Goal: Task Accomplishment & Management: Complete application form

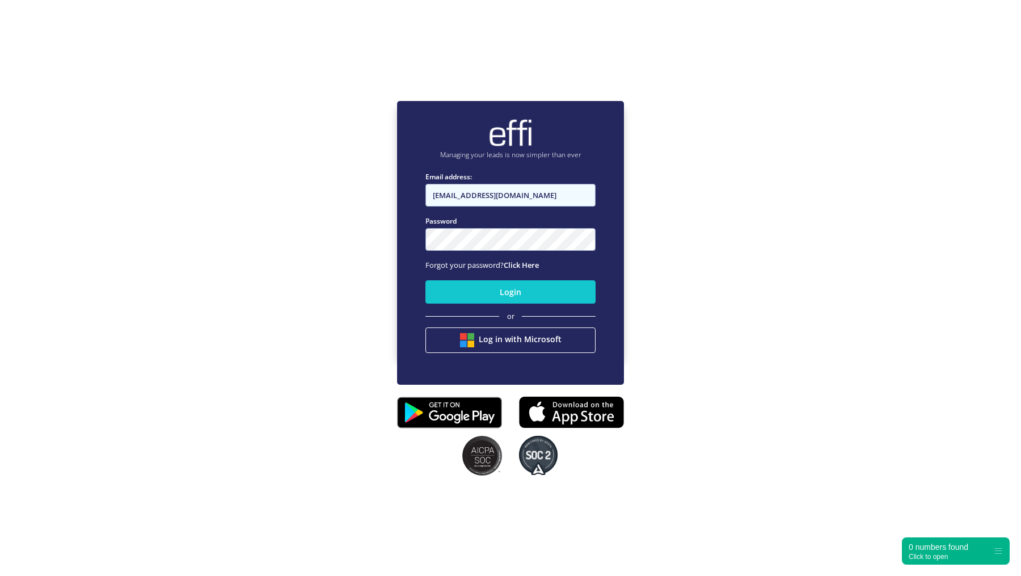
click at [487, 196] on input "[EMAIL_ADDRESS][DOMAIN_NAME]" at bounding box center [511, 195] width 170 height 23
type input "admin+reserved@effi.com.au"
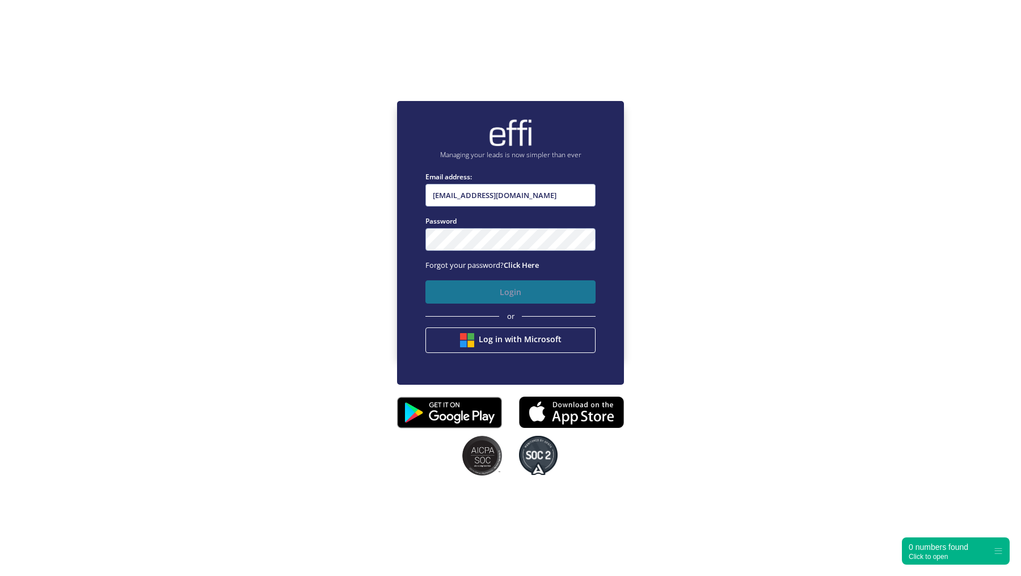
click at [467, 292] on button "Login" at bounding box center [511, 291] width 170 height 23
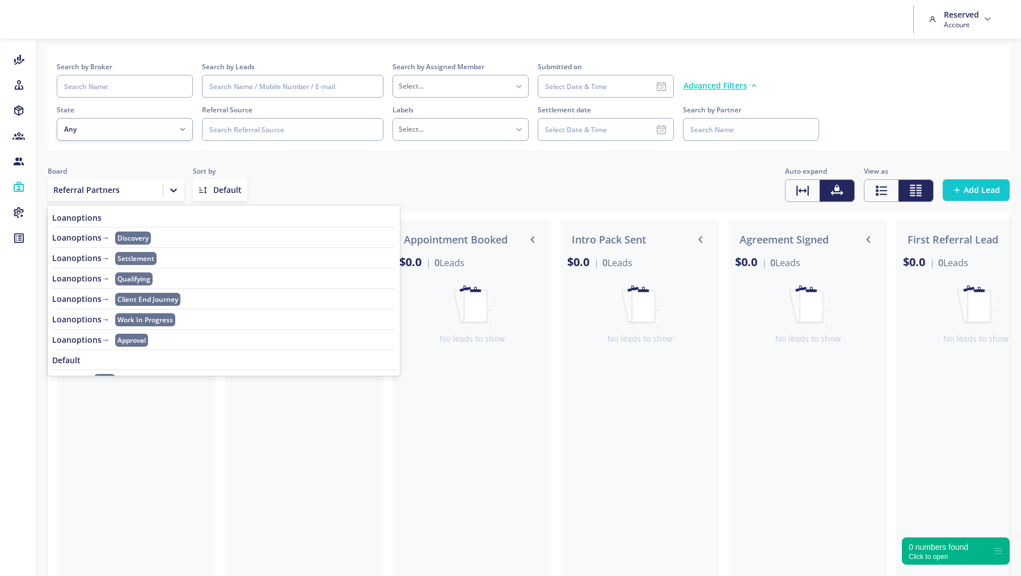
click at [179, 188] on icon at bounding box center [173, 189] width 11 height 11
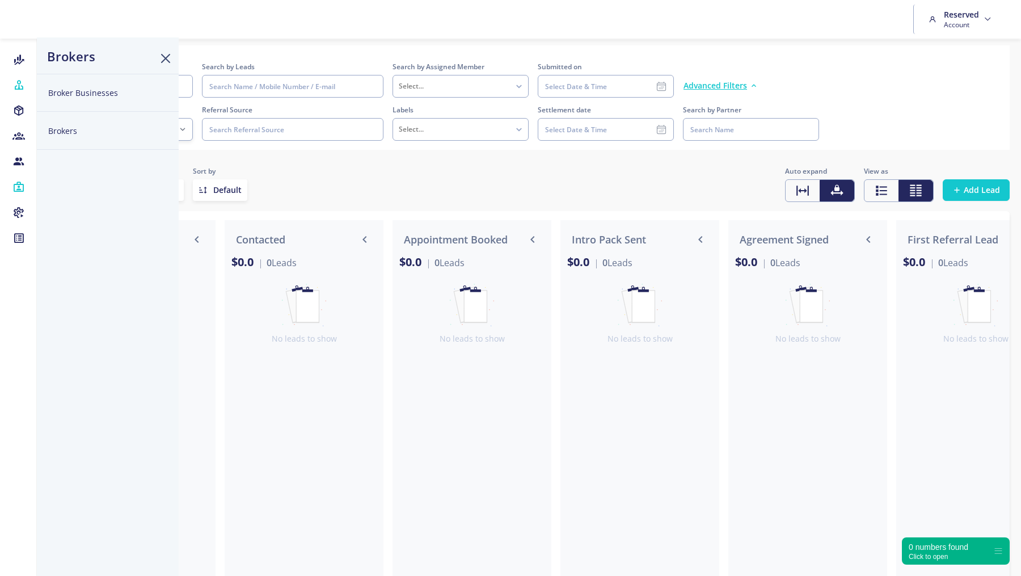
click at [71, 97] on button "Broker Businesses" at bounding box center [108, 93] width 142 height 38
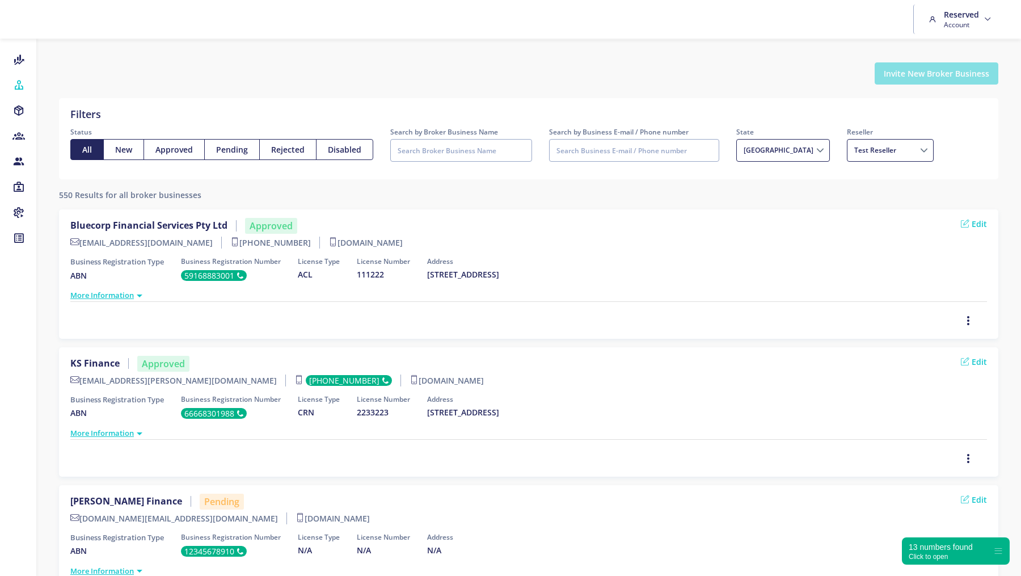
click at [942, 74] on button "Invite New Broker Business" at bounding box center [937, 73] width 124 height 22
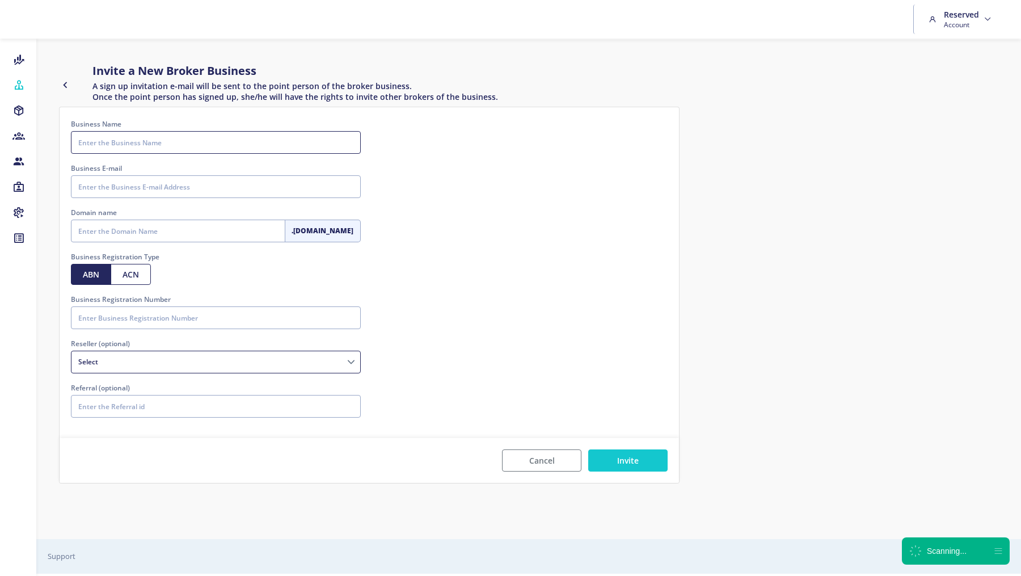
click at [180, 144] on input "Business Name" at bounding box center [216, 142] width 290 height 23
paste input "JBF Solutions Pty Ltd"
type input "JBF Solutions Pty Ltd"
click at [123, 183] on input "Business E-mail" at bounding box center [216, 186] width 290 height 23
click at [180, 184] on input "Business E-mail" at bounding box center [216, 186] width 290 height 23
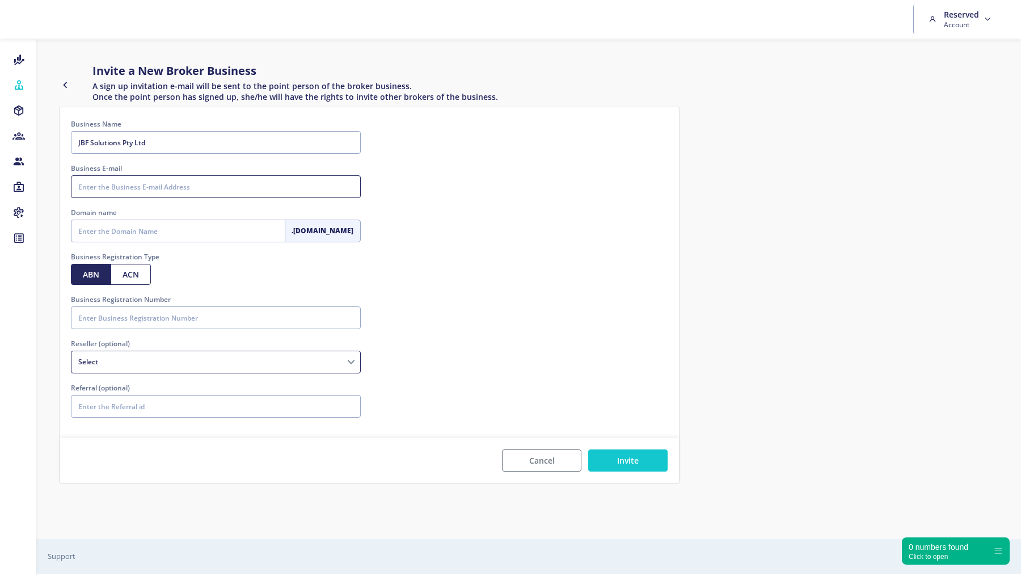
paste input "jb@jbfsolutions.com.au"
type input "jb@jbfsolutions.com.au"
click at [119, 238] on input "Domain name" at bounding box center [178, 231] width 214 height 23
type input "jbfsolutions"
click at [132, 318] on input "Business Registration Number" at bounding box center [216, 317] width 290 height 23
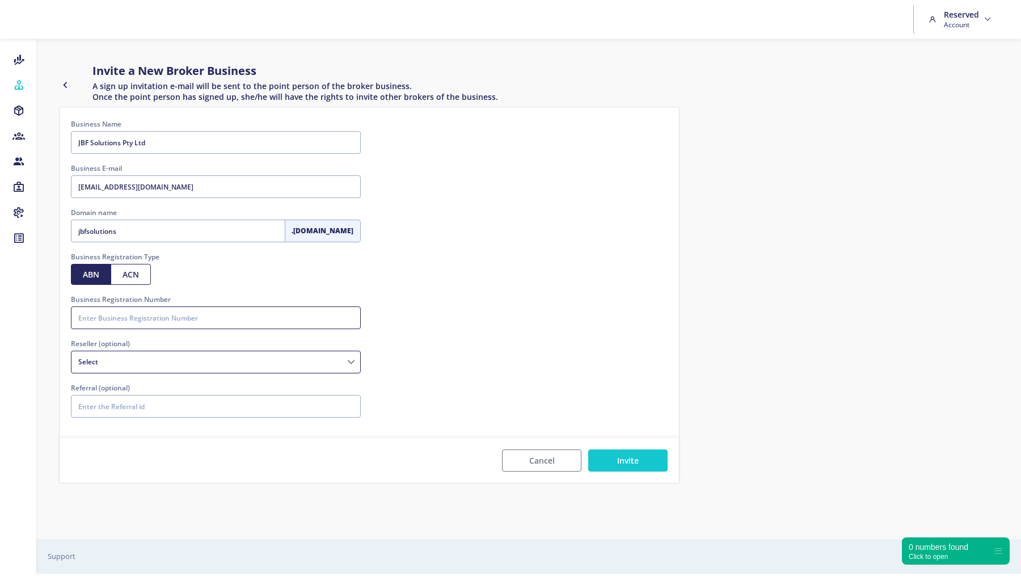
click at [162, 324] on input "Business Registration Number" at bounding box center [216, 317] width 290 height 23
paste input "11684577919"
type input "11684577919"
click at [602, 456] on button "Invite" at bounding box center [627, 460] width 79 height 22
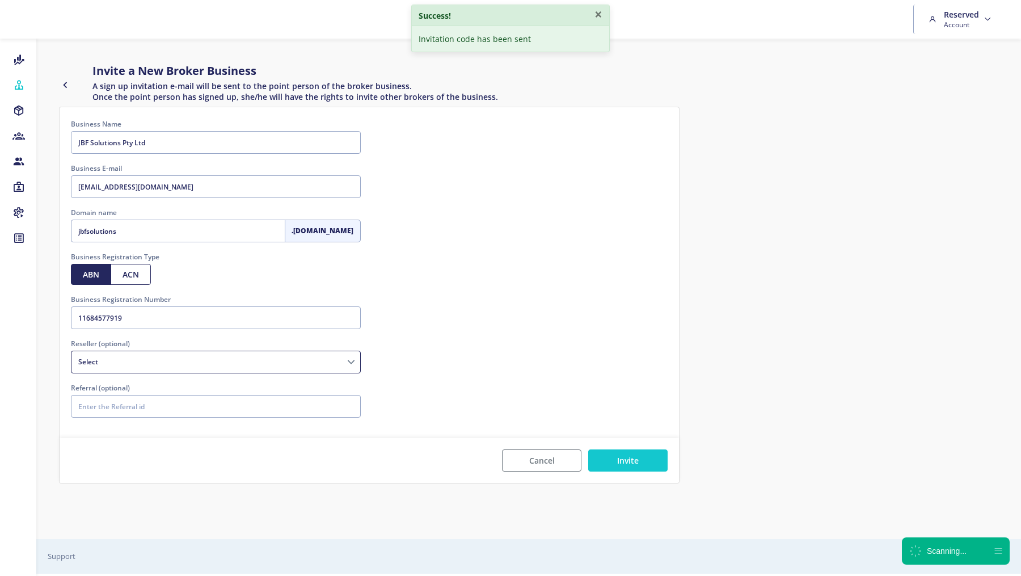
select select
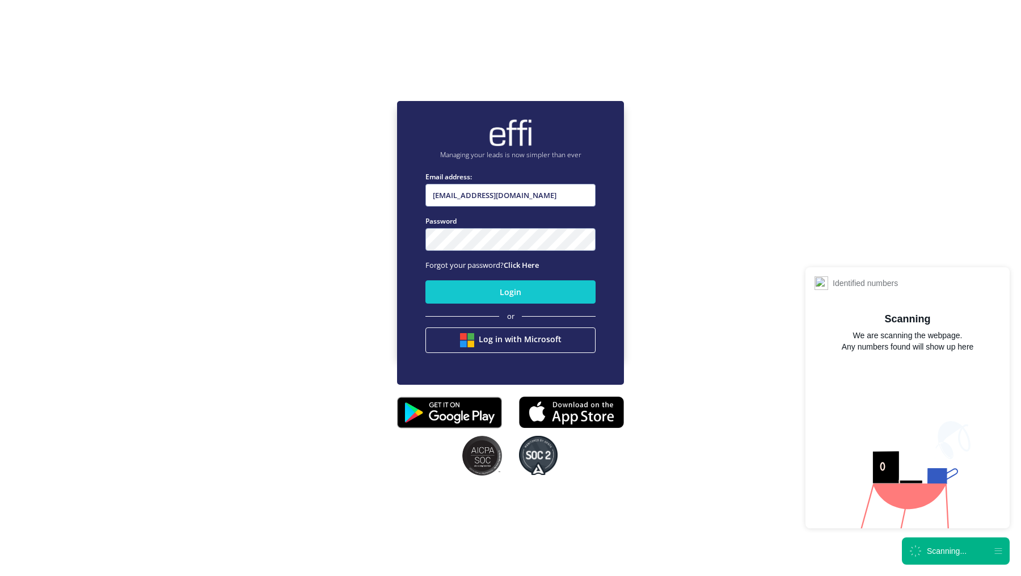
click at [490, 203] on input "Infinity@effi.com.au" at bounding box center [511, 195] width 170 height 23
type input "andy.t+1@effi.com.au"
click at [523, 193] on input "andy.t+1@effi.com.au" at bounding box center [511, 195] width 170 height 23
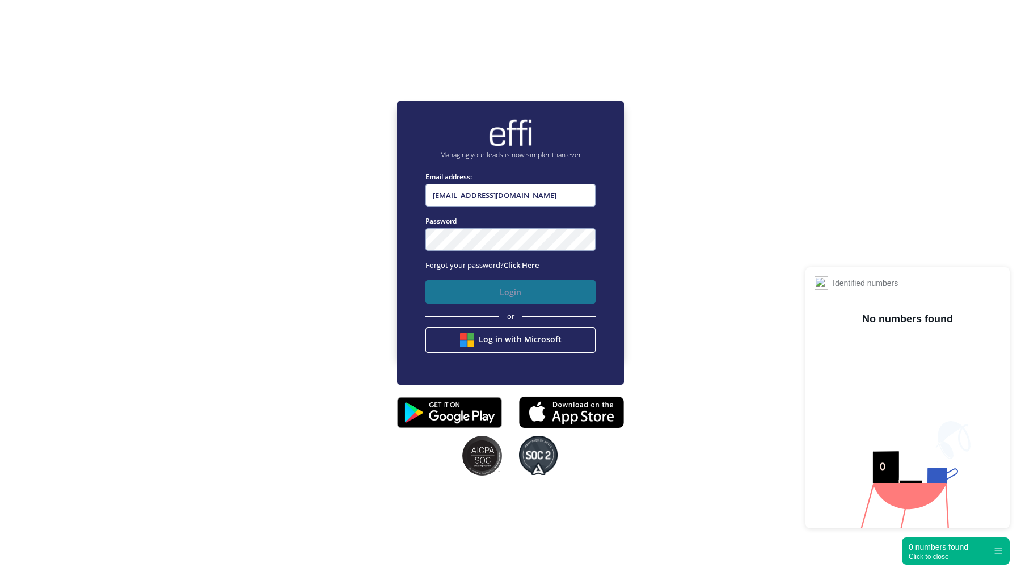
click at [479, 290] on button "Login" at bounding box center [511, 291] width 170 height 23
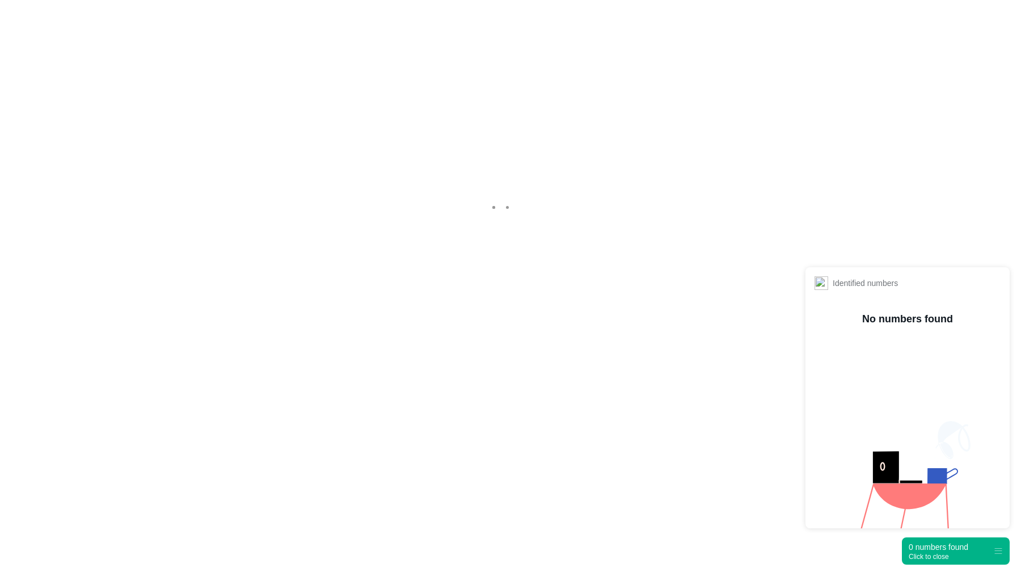
click at [940, 559] on div "Click to close" at bounding box center [939, 557] width 60 height 8
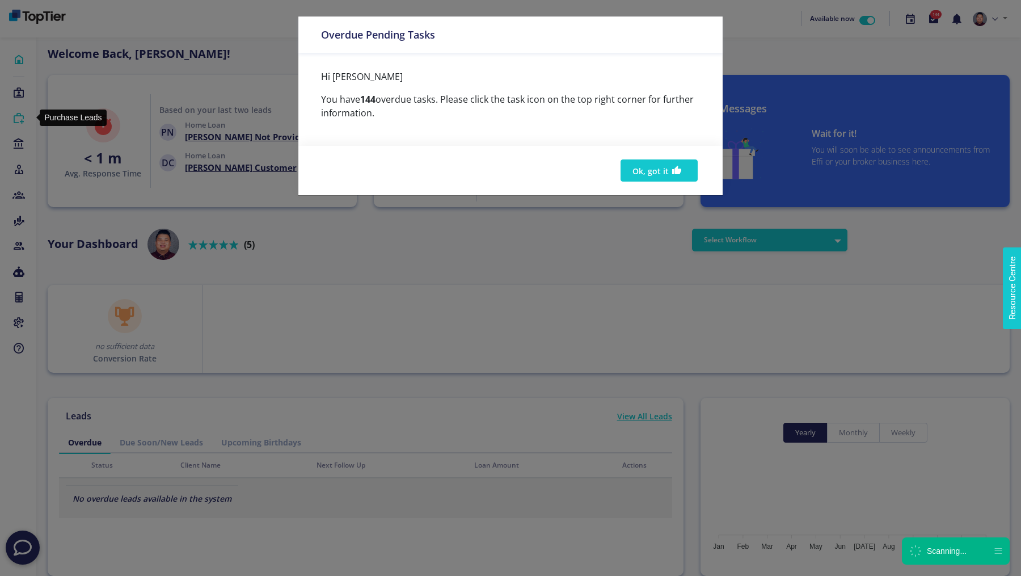
click at [19, 121] on div "Overdue Pending Tasks Hi Andy You have 144 overdue tasks. Please click the task…" at bounding box center [510, 288] width 1021 height 576
click at [641, 163] on button "Ok, got it" at bounding box center [659, 170] width 77 height 22
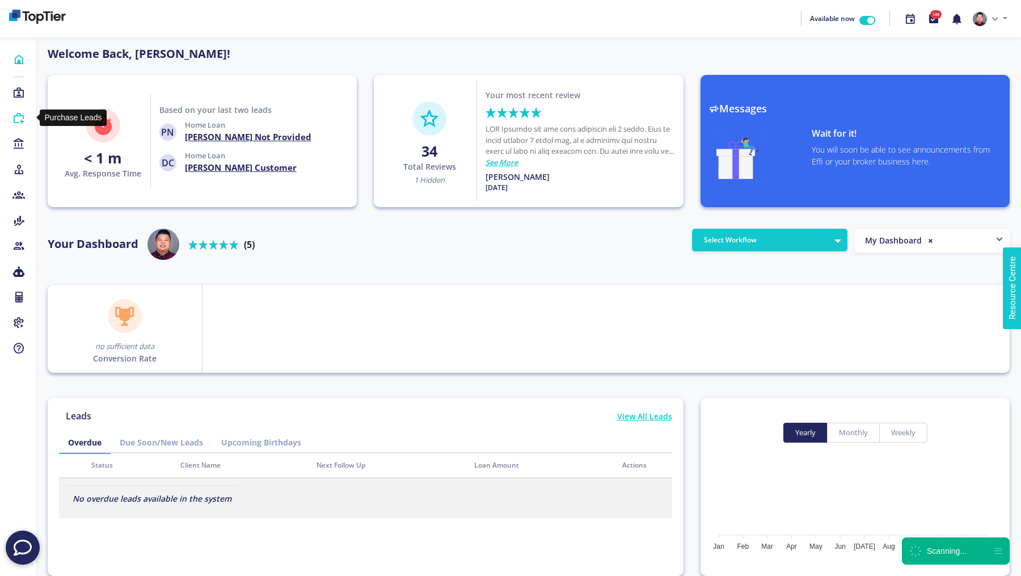
click at [18, 117] on icon at bounding box center [18, 118] width 12 height 11
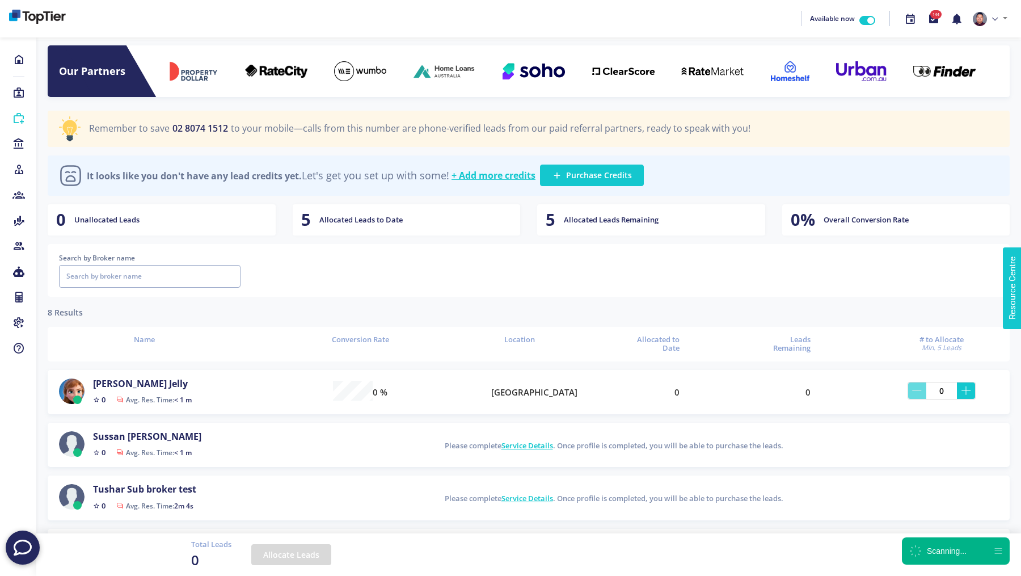
scroll to position [27, 956]
